Goal: Information Seeking & Learning: Find specific fact

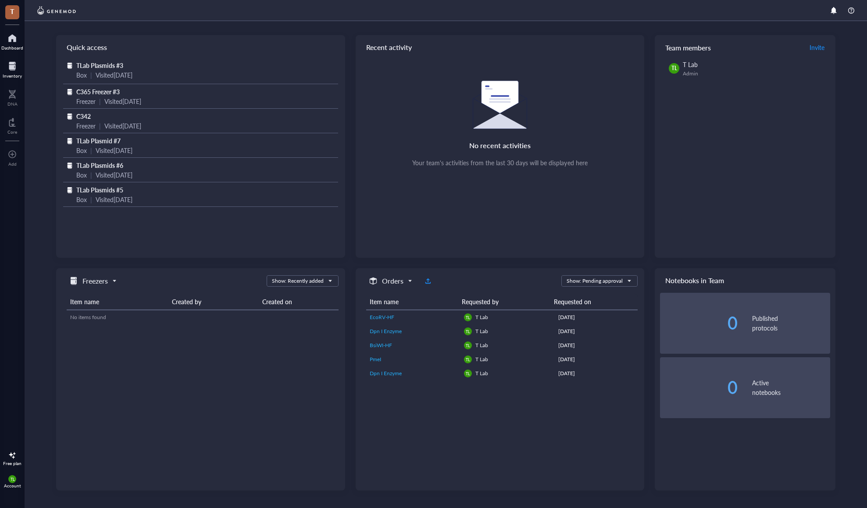
click at [14, 68] on div at bounding box center [12, 66] width 19 height 14
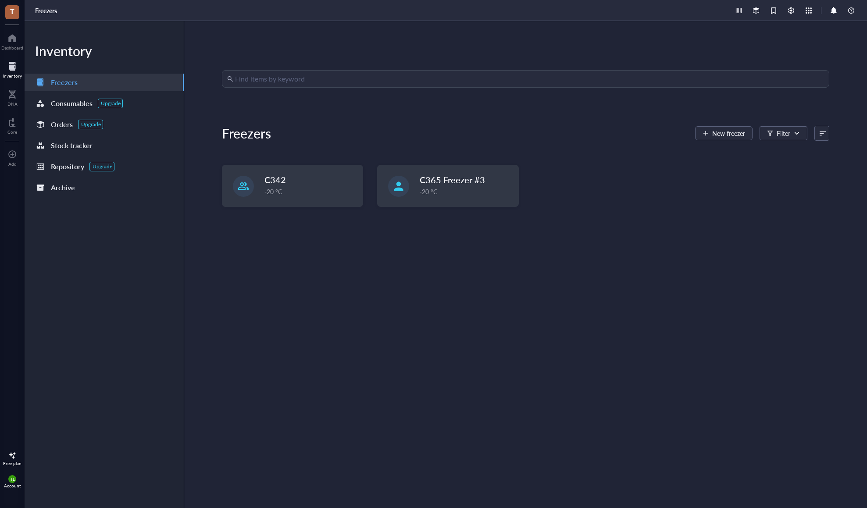
click at [307, 75] on input "search" at bounding box center [529, 79] width 589 height 17
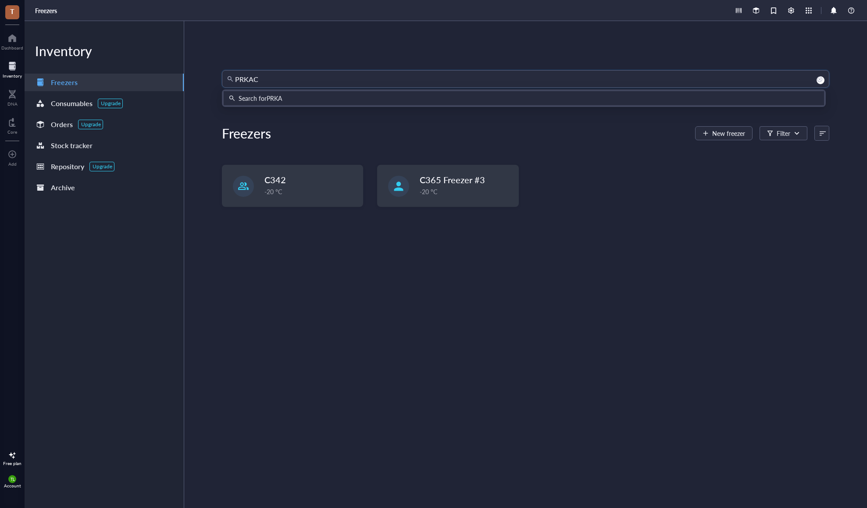
type input "PRKACA"
